Goal: Task Accomplishment & Management: Manage account settings

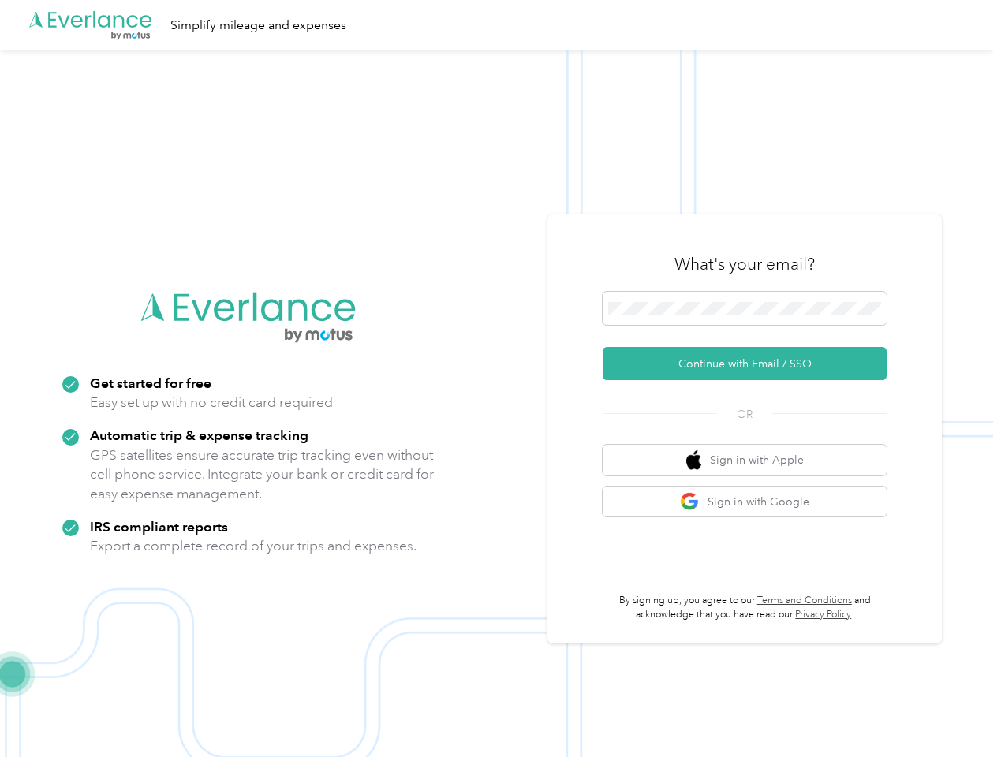
click at [500, 379] on img at bounding box center [496, 428] width 993 height 757
click at [500, 25] on div ".cls-1 { fill: #00adee; } .cls-2 { fill: #fff; } .cls-3 { fill: #707372; } .cls…" at bounding box center [496, 25] width 993 height 50
click at [751, 364] on button "Continue with Email / SSO" at bounding box center [744, 363] width 284 height 33
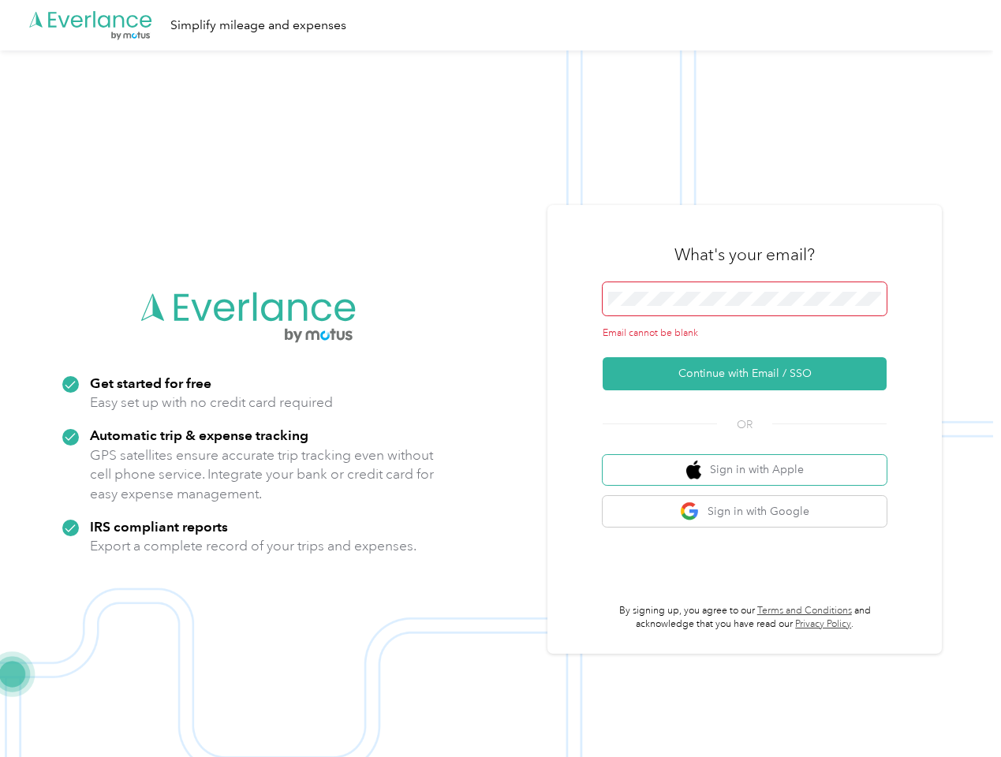
click at [751, 460] on button "Sign in with Apple" at bounding box center [744, 470] width 284 height 31
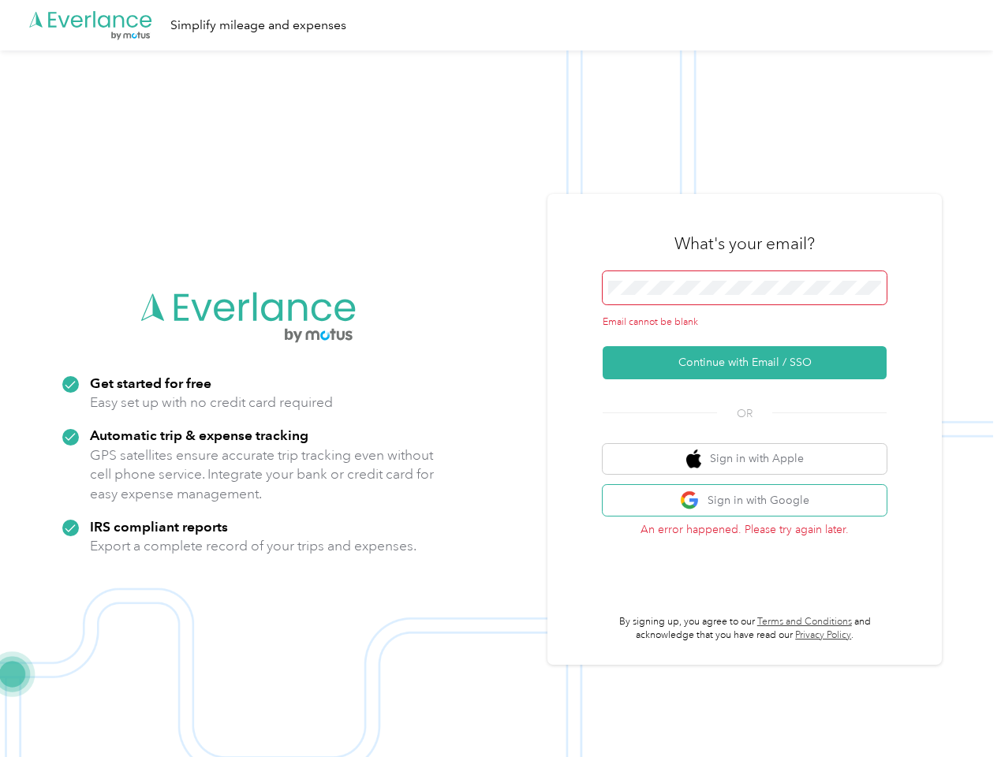
click at [751, 502] on button "Sign in with Google" at bounding box center [744, 500] width 284 height 31
